Goal: Information Seeking & Learning: Learn about a topic

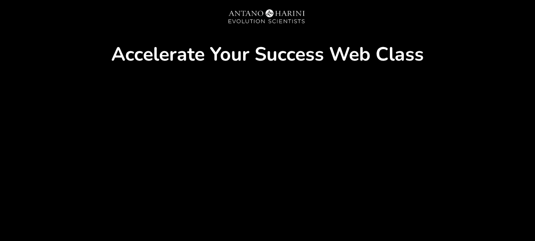
click at [281, 61] on strong "Accelerate Your Success Web Class" at bounding box center [267, 54] width 312 height 26
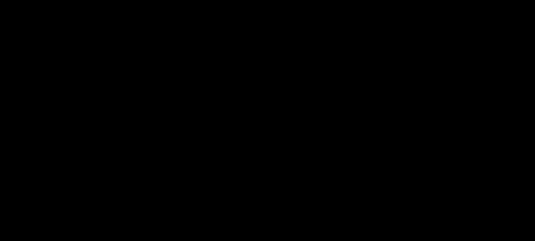
scroll to position [146, 0]
click at [263, 87] on div at bounding box center [268, 79] width 490 height 275
click at [523, 135] on div "Accelerate Your Success Web Class Video Tracking Example Apply nOw" at bounding box center [267, 108] width 534 height 376
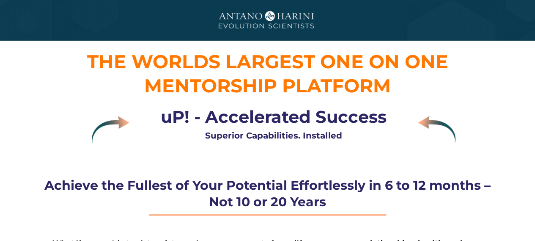
click at [259, 22] on img at bounding box center [267, 21] width 127 height 32
click at [268, 17] on img at bounding box center [267, 21] width 127 height 32
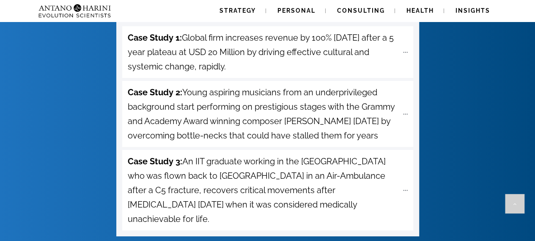
scroll to position [3695, 0]
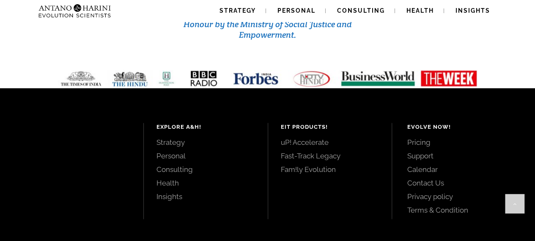
click at [319, 137] on link "uP! Accelerate" at bounding box center [330, 141] width 99 height 9
click at [314, 151] on link "Fast-Track Legacy" at bounding box center [330, 155] width 99 height 9
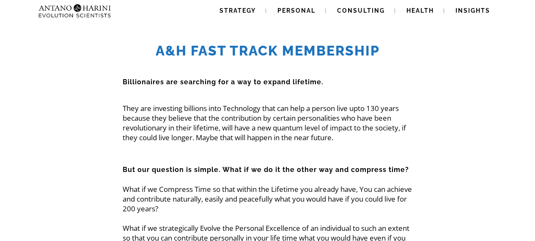
drag, startPoint x: 269, startPoint y: 120, endPoint x: 271, endPoint y: 93, distance: 26.3
click at [269, 120] on p "They are investing billions into Technology that can help a person live upto 13…" at bounding box center [268, 122] width 290 height 39
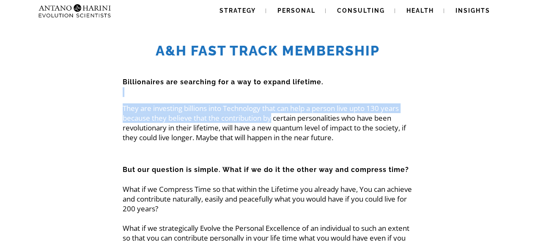
drag, startPoint x: 271, startPoint y: 93, endPoint x: 180, endPoint y: 88, distance: 91.5
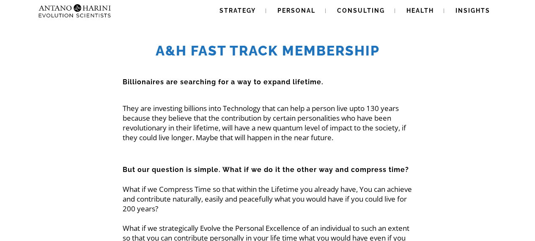
click at [288, 127] on p "They are investing billions into Technology that can help a person live upto 13…" at bounding box center [268, 122] width 290 height 39
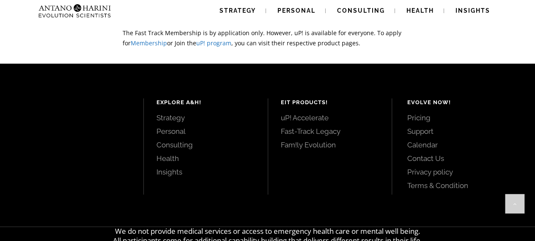
scroll to position [2141, 0]
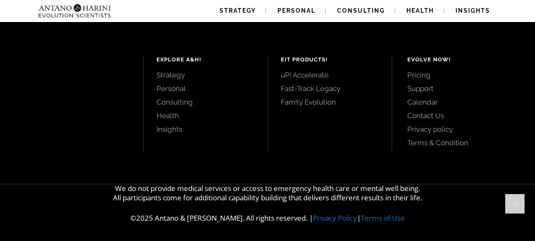
click at [323, 104] on link "Fam!ly Evolution" at bounding box center [330, 101] width 99 height 9
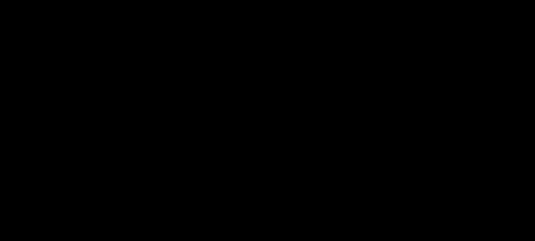
scroll to position [85, 0]
click at [521, 60] on div "Accelerate Your Success Web Class Video Tracking Example Apply nOw" at bounding box center [267, 108] width 534 height 376
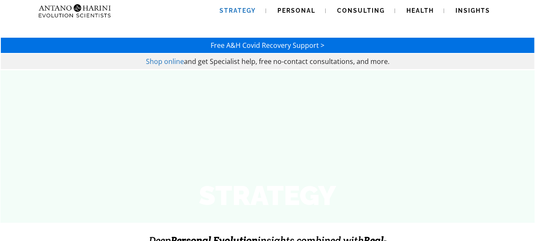
click at [164, 60] on span "Shop online" at bounding box center [165, 61] width 38 height 9
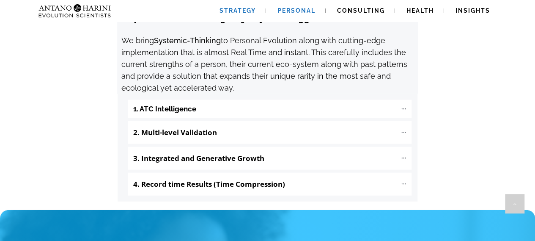
scroll to position [954, 0]
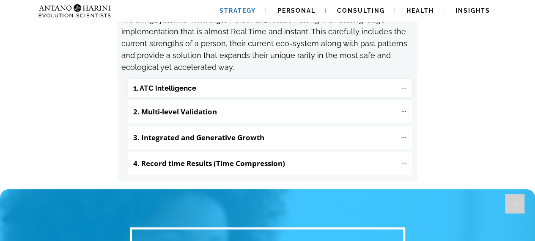
click at [230, 79] on "1. ATC Intelligence" at bounding box center [270, 88] width 284 height 18
